Goal: Task Accomplishment & Management: Use online tool/utility

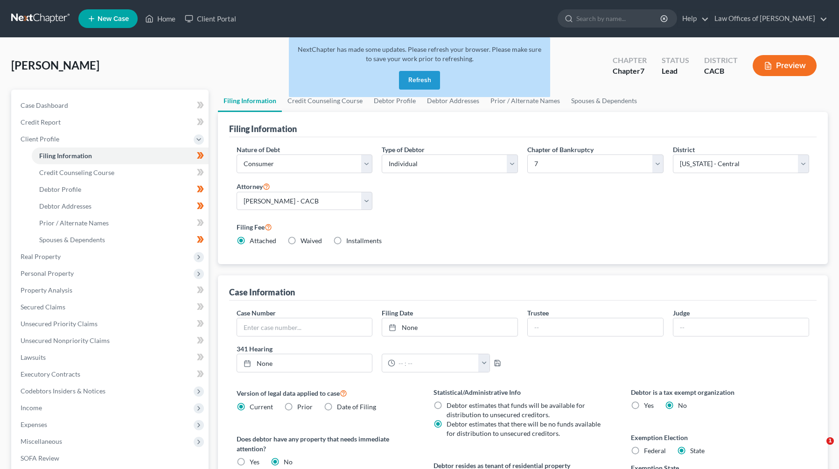
select select "1"
select select "0"
select select "7"
select select "0"
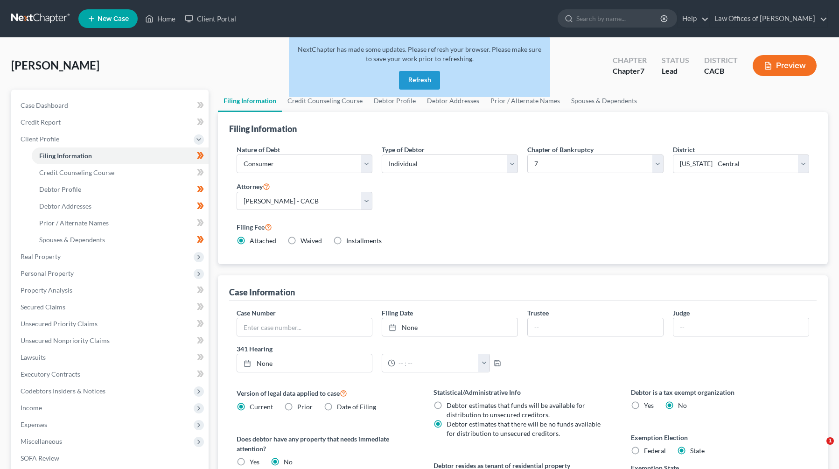
select select "4"
select select "0"
click at [411, 82] on button "Refresh" at bounding box center [419, 80] width 41 height 19
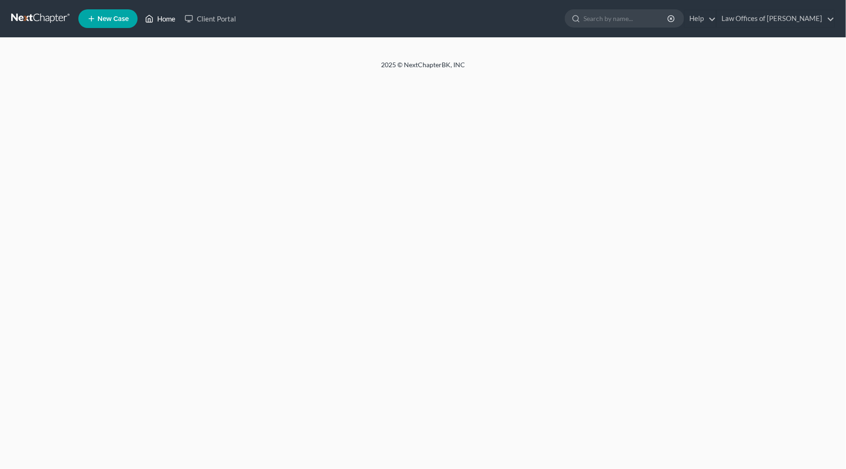
select select "1"
select select "0"
select select "4"
select select "0"
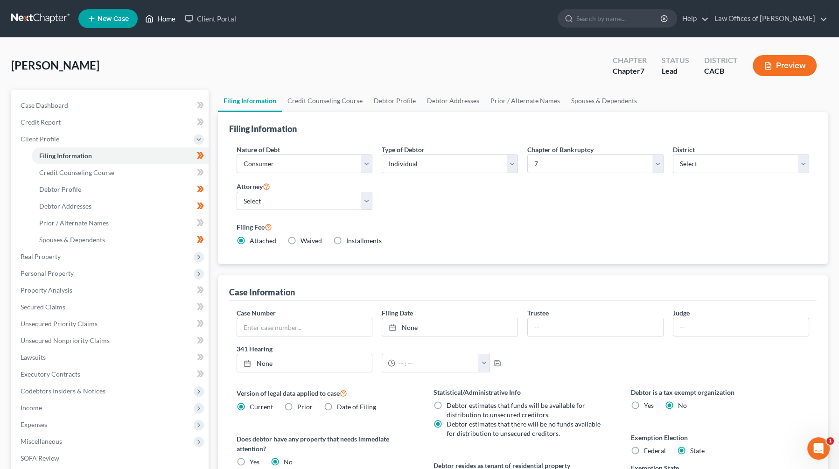
click at [163, 21] on link "Home" at bounding box center [160, 18] width 40 height 17
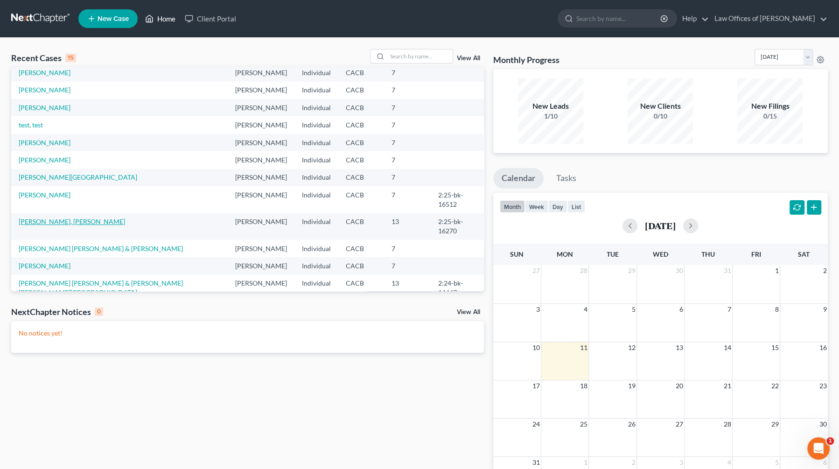
scroll to position [64, 0]
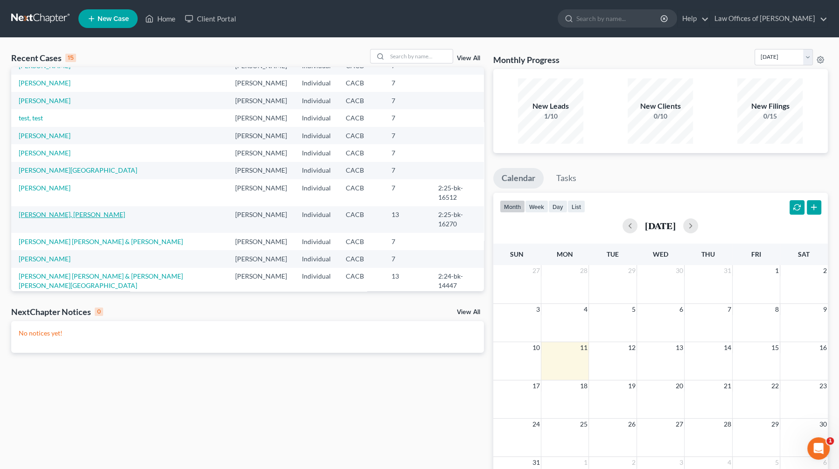
click at [55, 210] on link "[PERSON_NAME], [PERSON_NAME]" at bounding box center [72, 214] width 106 height 8
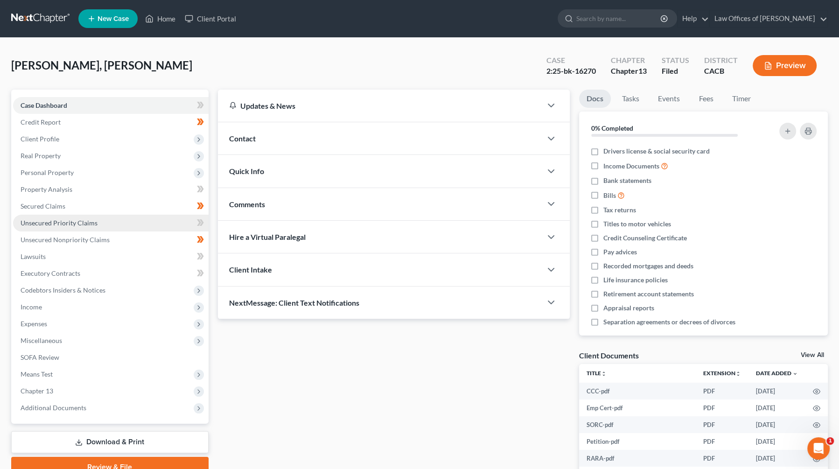
click at [88, 222] on span "Unsecured Priority Claims" at bounding box center [59, 223] width 77 height 8
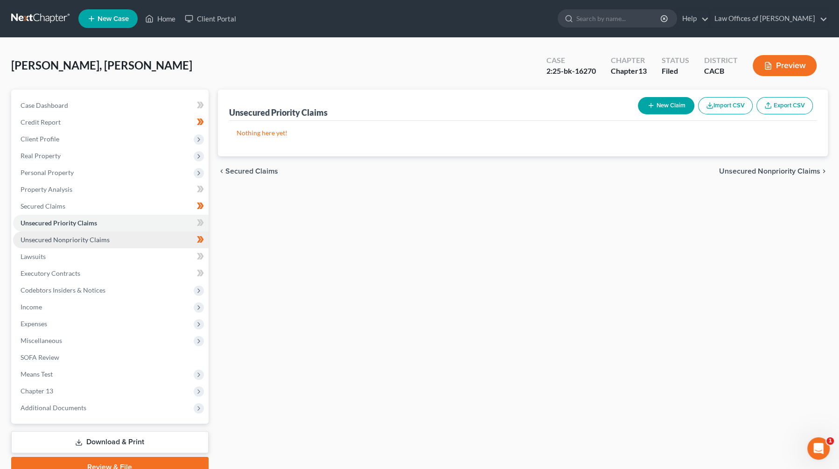
click at [92, 239] on span "Unsecured Nonpriority Claims" at bounding box center [65, 240] width 89 height 8
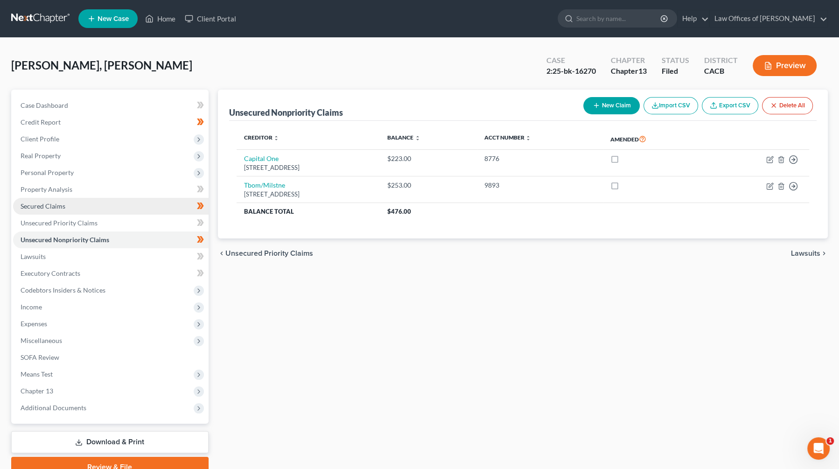
click at [83, 206] on link "Secured Claims" at bounding box center [110, 206] width 195 height 17
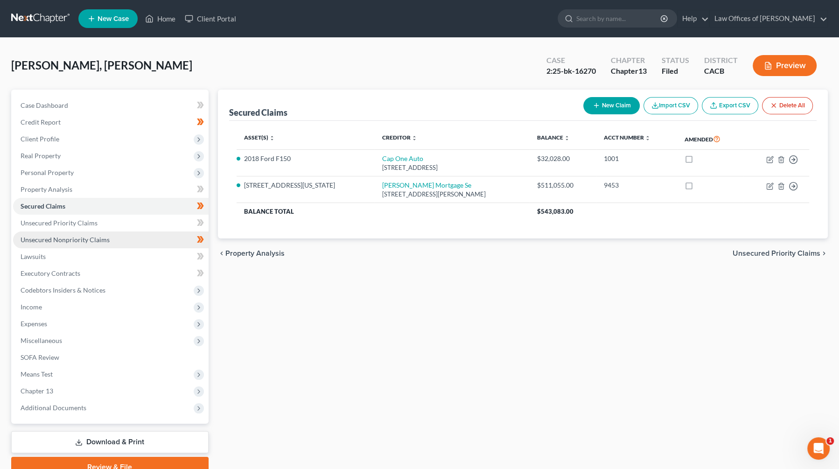
click at [96, 236] on span "Unsecured Nonpriority Claims" at bounding box center [65, 240] width 89 height 8
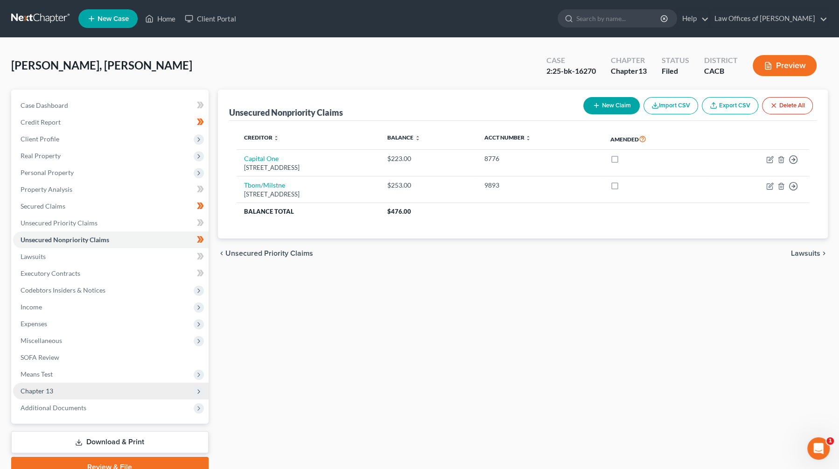
click at [104, 387] on span "Chapter 13" at bounding box center [110, 390] width 195 height 17
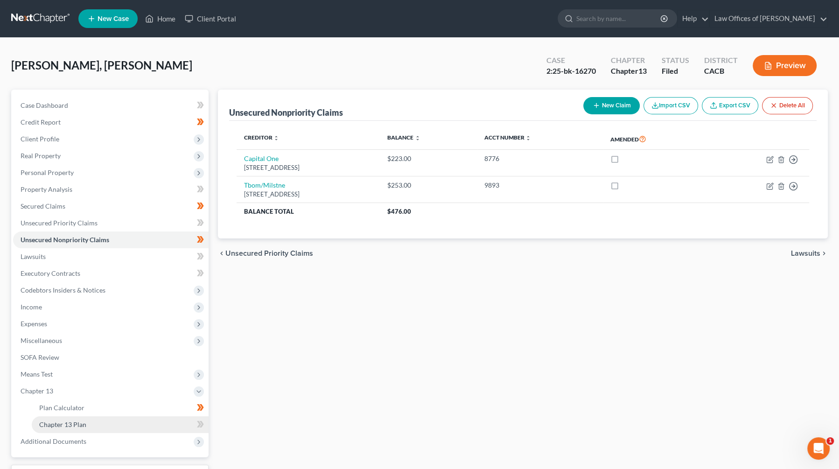
click at [143, 419] on link "Chapter 13 Plan" at bounding box center [120, 424] width 177 height 17
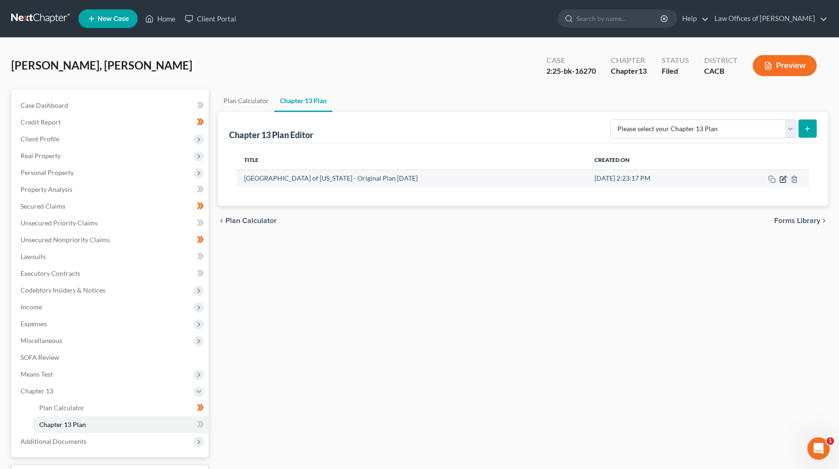
click at [780, 178] on icon "button" at bounding box center [782, 178] width 7 height 7
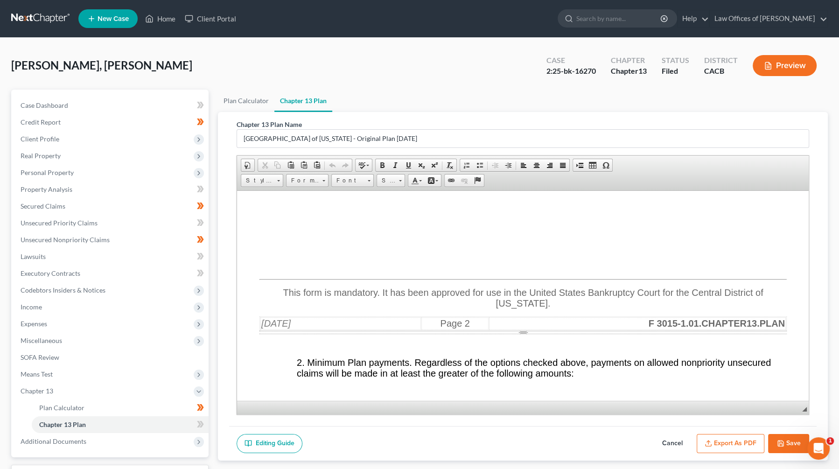
scroll to position [1982, 0]
click at [93, 208] on link "Secured Claims" at bounding box center [110, 206] width 195 height 17
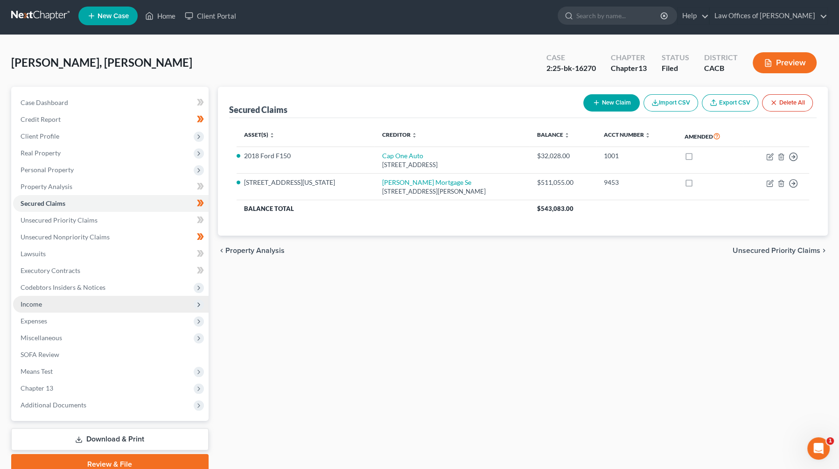
scroll to position [4, 0]
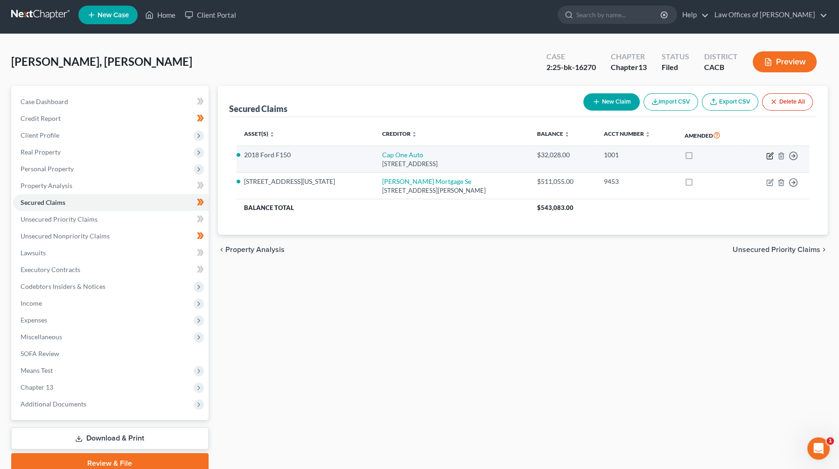
click at [769, 155] on icon "button" at bounding box center [769, 155] width 7 height 7
select select "45"
select select "2"
select select "0"
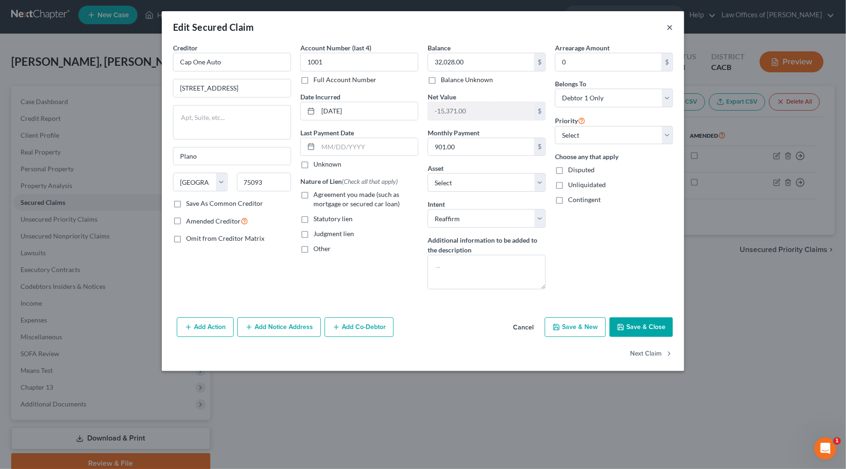
click at [670, 28] on button "×" at bounding box center [669, 26] width 7 height 11
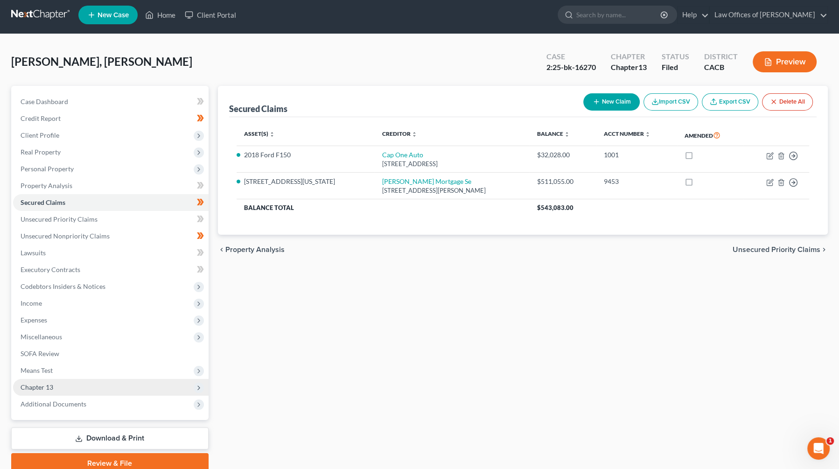
click at [74, 385] on span "Chapter 13" at bounding box center [110, 387] width 195 height 17
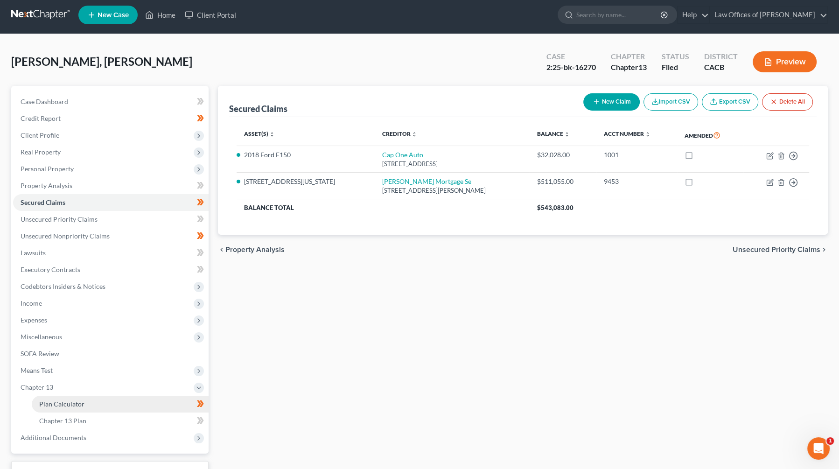
click at [105, 404] on link "Plan Calculator" at bounding box center [120, 403] width 177 height 17
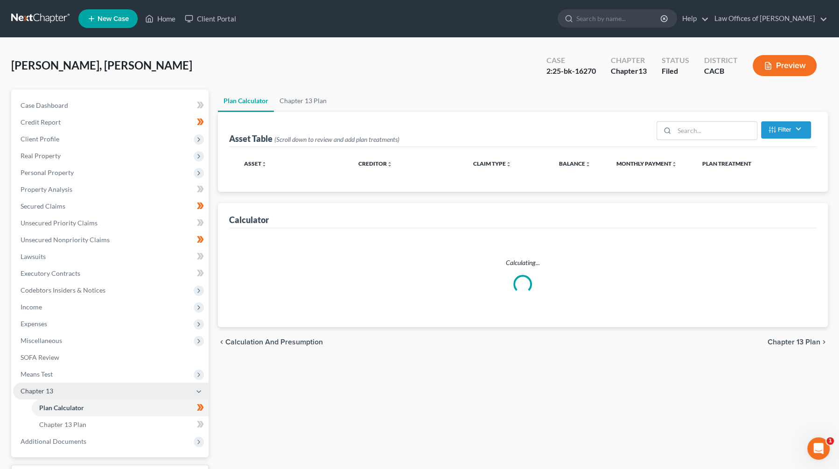
select select "59"
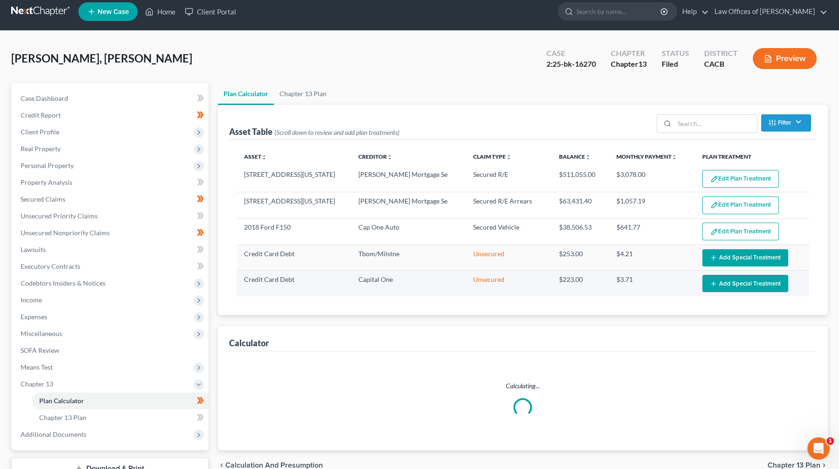
scroll to position [7, 0]
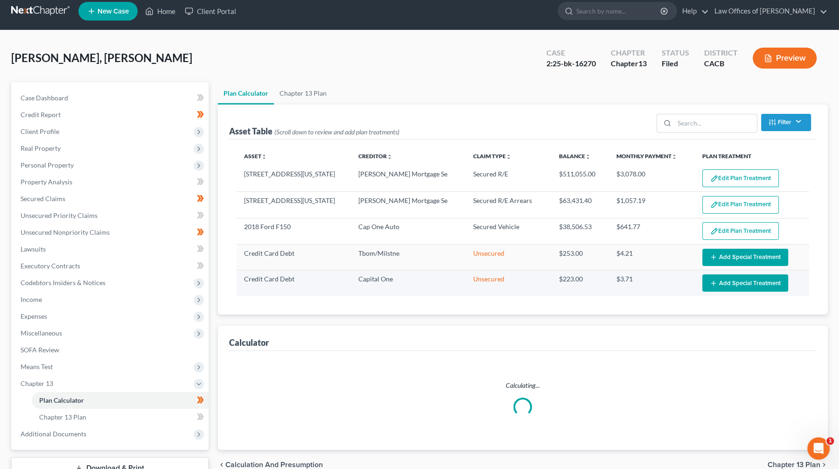
select select "59"
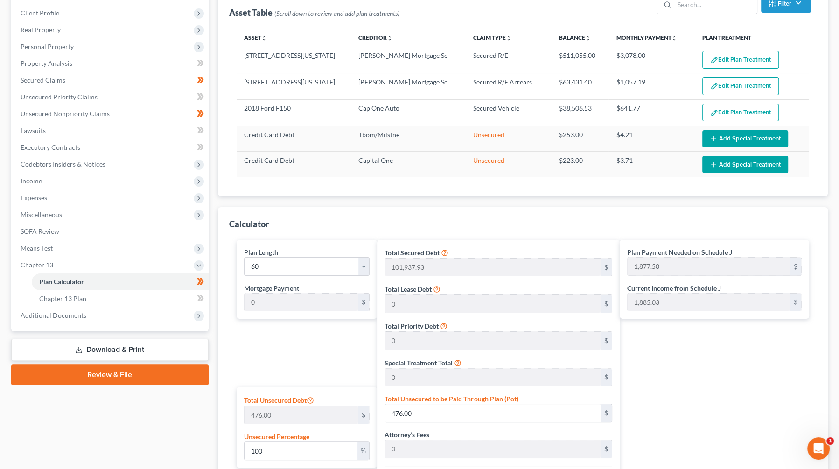
scroll to position [117, 0]
